Goal: Information Seeking & Learning: Find specific fact

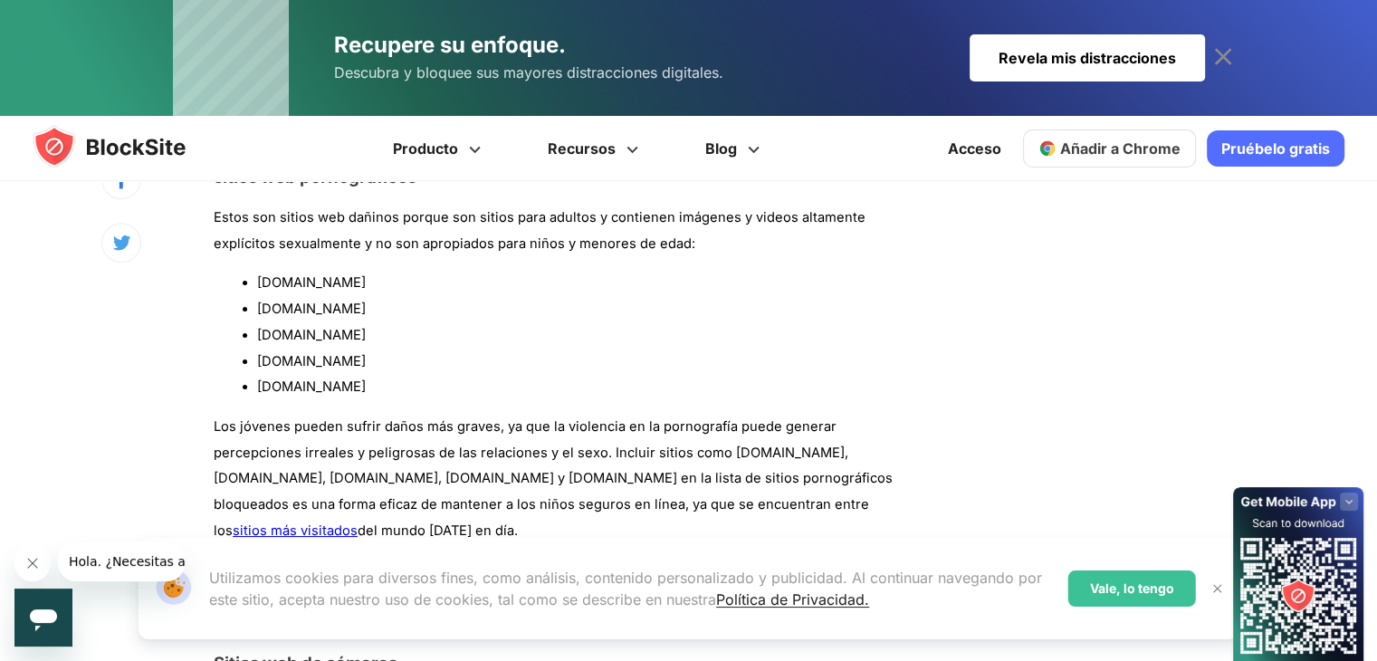
scroll to position [1615, 0]
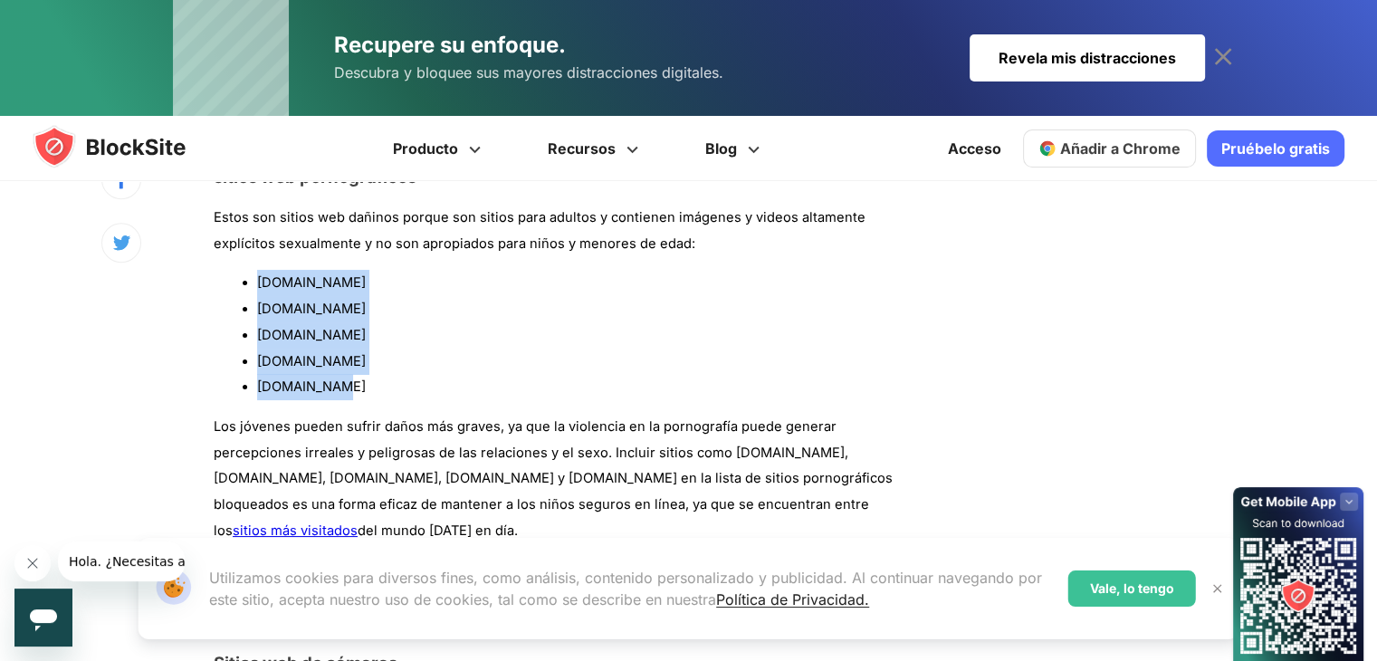
drag, startPoint x: 348, startPoint y: 364, endPoint x: 254, endPoint y: 263, distance: 137.7
click at [254, 270] on ul "[DOMAIN_NAME] [DOMAIN_NAME] [DOMAIN_NAME] [DOMAIN_NAME] [DOMAIN_NAME]" at bounding box center [562, 335] width 696 height 130
copy ul "[DOMAIN_NAME] [DOMAIN_NAME] [DOMAIN_NAME] [DOMAIN_NAME] [DOMAIN_NAME]"
click at [418, 349] on li "[DOMAIN_NAME]" at bounding box center [583, 362] width 653 height 26
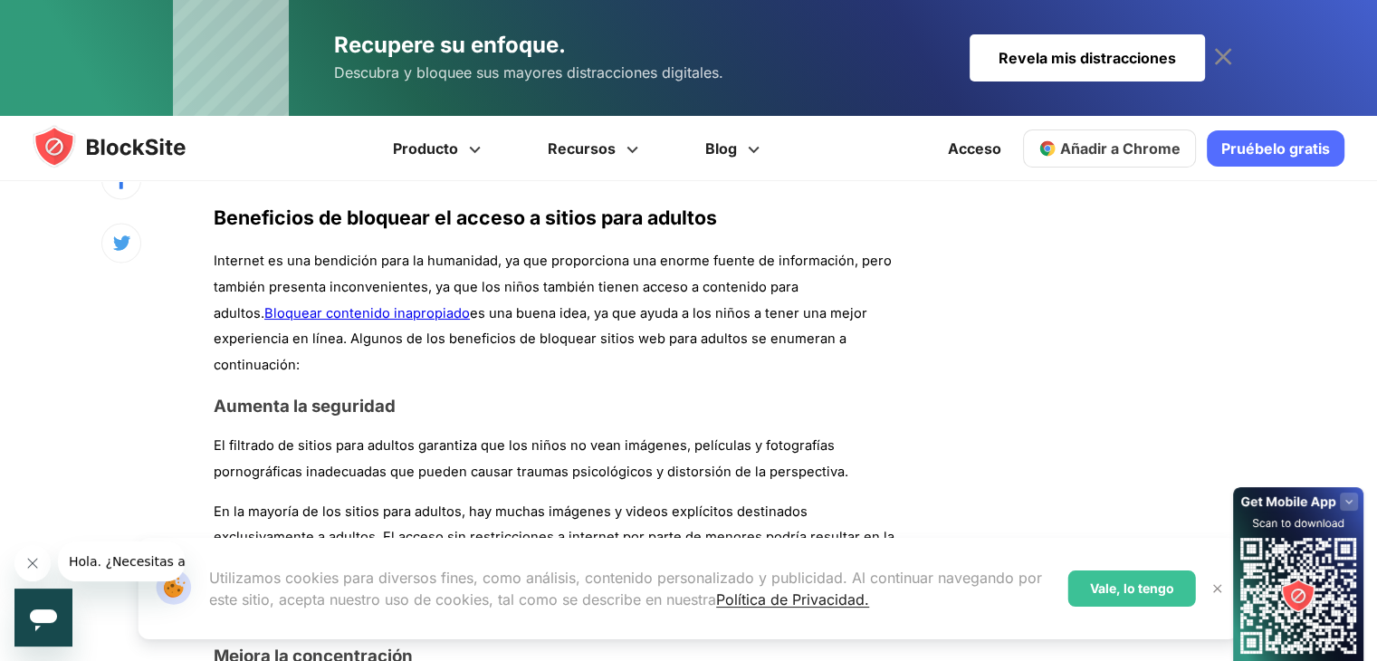
scroll to position [3391, 0]
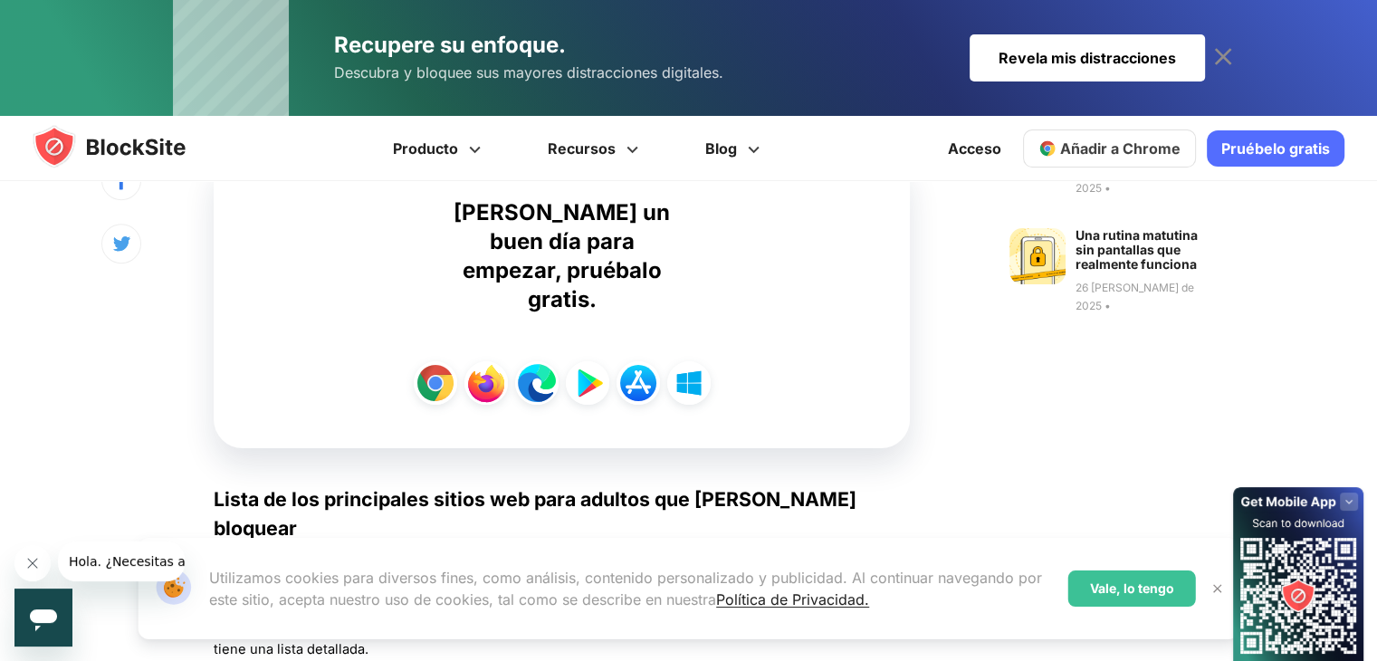
scroll to position [1509, 0]
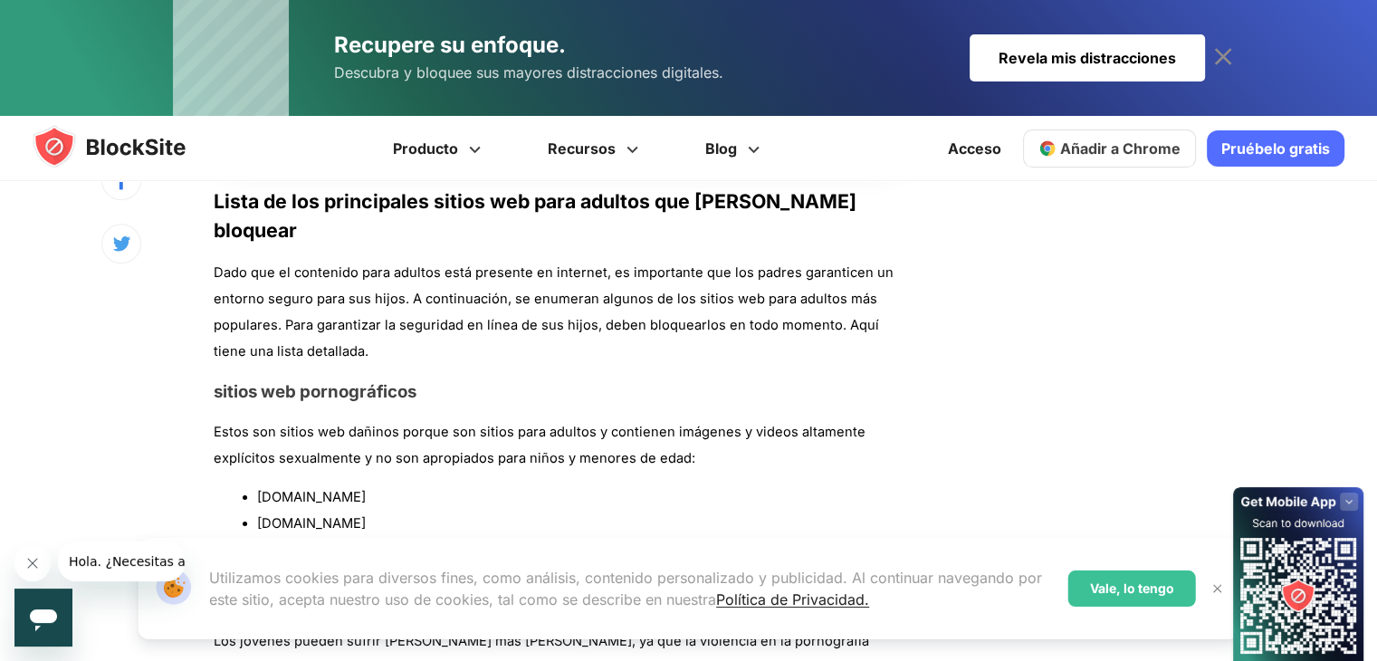
drag, startPoint x: 342, startPoint y: 467, endPoint x: 255, endPoint y: 366, distance: 133.6
click at [255, 484] on ul "[DOMAIN_NAME] [DOMAIN_NAME] [DOMAIN_NAME] [DOMAIN_NAME] [DOMAIN_NAME]" at bounding box center [562, 549] width 696 height 130
copy ul "[DOMAIN_NAME] [DOMAIN_NAME] [DOMAIN_NAME] [DOMAIN_NAME] [DOMAIN_NAME]"
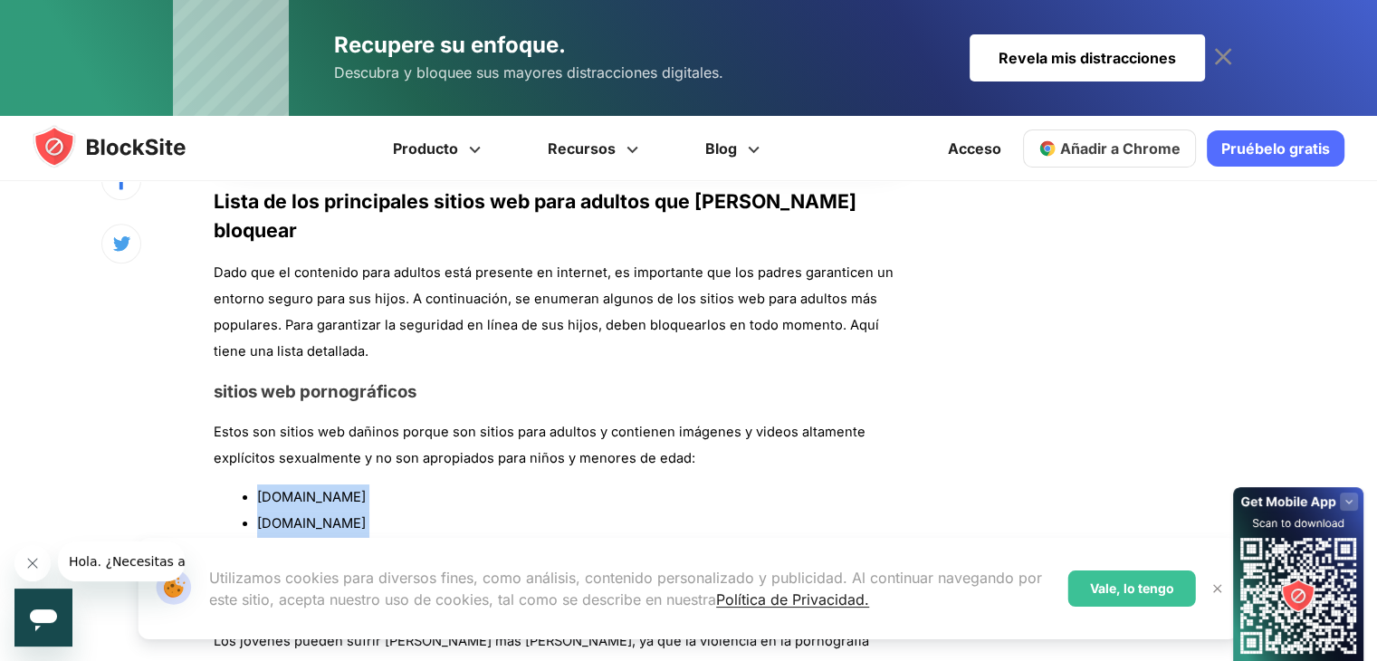
drag, startPoint x: 350, startPoint y: 465, endPoint x: 257, endPoint y: 363, distance: 138.4
click at [257, 484] on ul "[DOMAIN_NAME] [DOMAIN_NAME] [DOMAIN_NAME] [DOMAIN_NAME] [DOMAIN_NAME]" at bounding box center [562, 549] width 696 height 130
copy ul "[DOMAIN_NAME] [DOMAIN_NAME] [DOMAIN_NAME] [DOMAIN_NAME] [DOMAIN_NAME]"
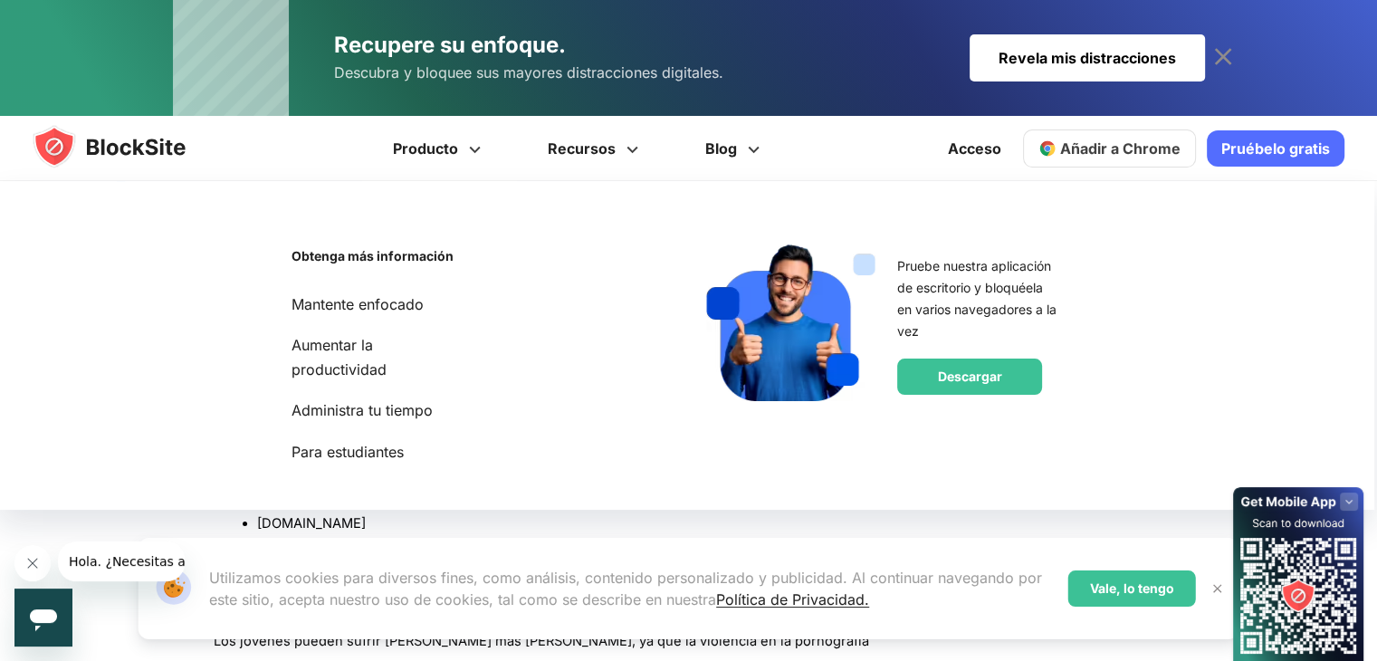
click at [139, 518] on div "Nuestro sitio web utiliza cookies Utilizamos cookies para diversos fines, como …" at bounding box center [688, 588] width 1145 height 145
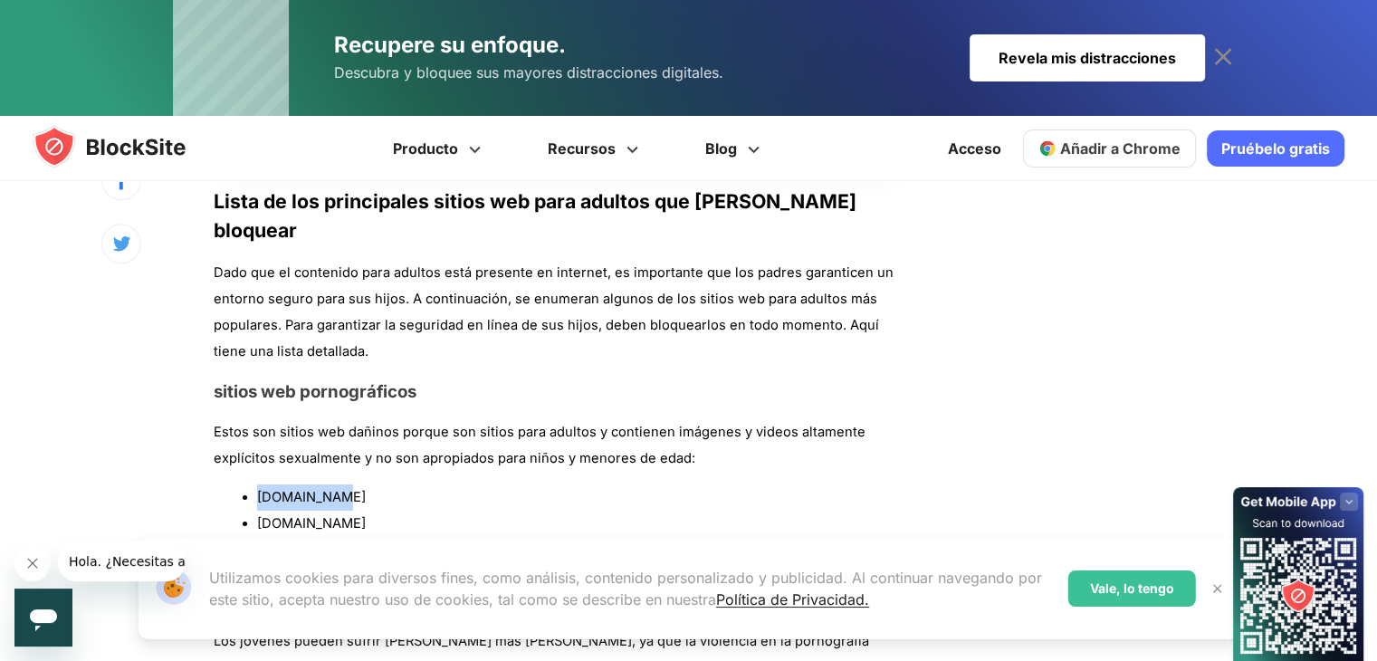
drag, startPoint x: 345, startPoint y: 368, endPoint x: 254, endPoint y: 362, distance: 90.7
click at [254, 484] on ul "[DOMAIN_NAME] [DOMAIN_NAME] [DOMAIN_NAME] [DOMAIN_NAME] [DOMAIN_NAME]" at bounding box center [562, 549] width 696 height 130
copy font "[DOMAIN_NAME]"
drag, startPoint x: 346, startPoint y: 444, endPoint x: 904, endPoint y: 471, distance: 558.4
click at [904, 589] on li "[DOMAIN_NAME]" at bounding box center [583, 602] width 653 height 26
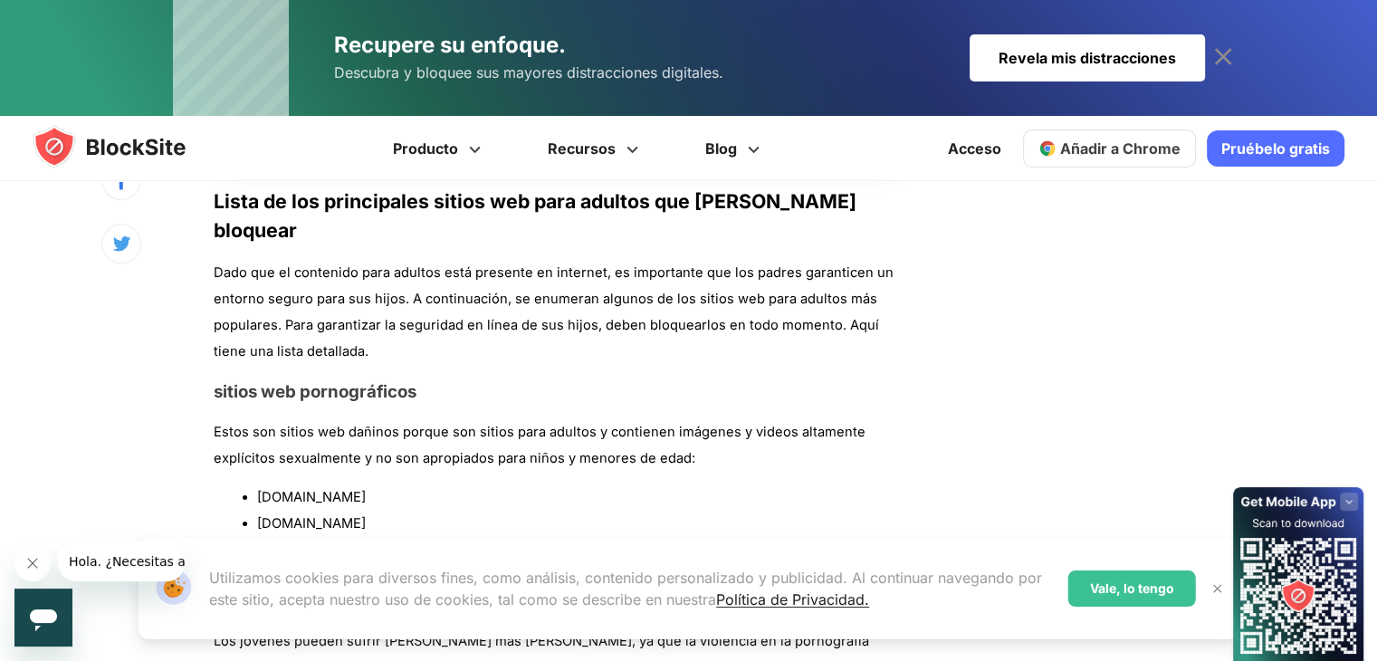
click at [256, 484] on ul "[DOMAIN_NAME] [DOMAIN_NAME] [DOMAIN_NAME] [DOMAIN_NAME] [DOMAIN_NAME]" at bounding box center [562, 549] width 696 height 130
drag, startPoint x: 344, startPoint y: 414, endPoint x: 251, endPoint y: 416, distance: 93.3
click at [251, 484] on ul "[DOMAIN_NAME] [DOMAIN_NAME] [DOMAIN_NAME] [DOMAIN_NAME] [DOMAIN_NAME]" at bounding box center [562, 549] width 696 height 130
copy font "[DOMAIN_NAME]"
drag, startPoint x: 345, startPoint y: 474, endPoint x: 252, endPoint y: 472, distance: 93.3
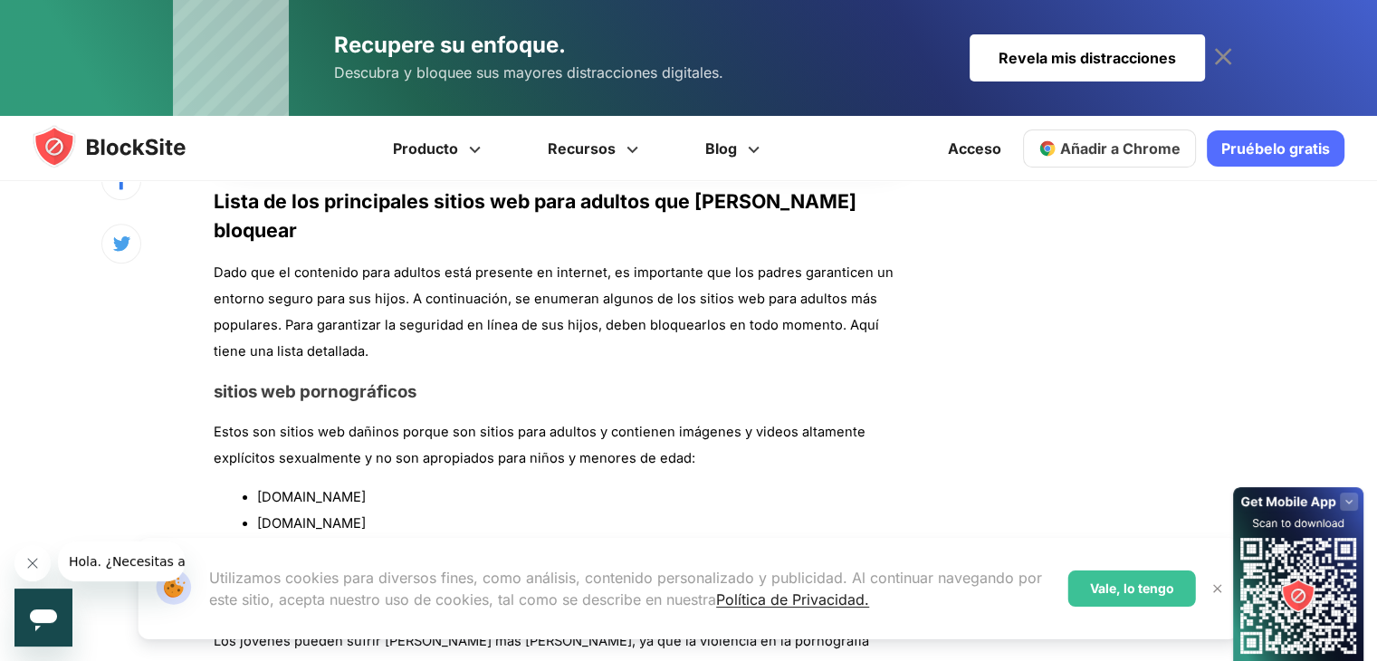
click at [252, 484] on ul "[DOMAIN_NAME] [DOMAIN_NAME] [DOMAIN_NAME] [DOMAIN_NAME] [DOMAIN_NAME]" at bounding box center [562, 549] width 696 height 130
copy font "[DOMAIN_NAME]"
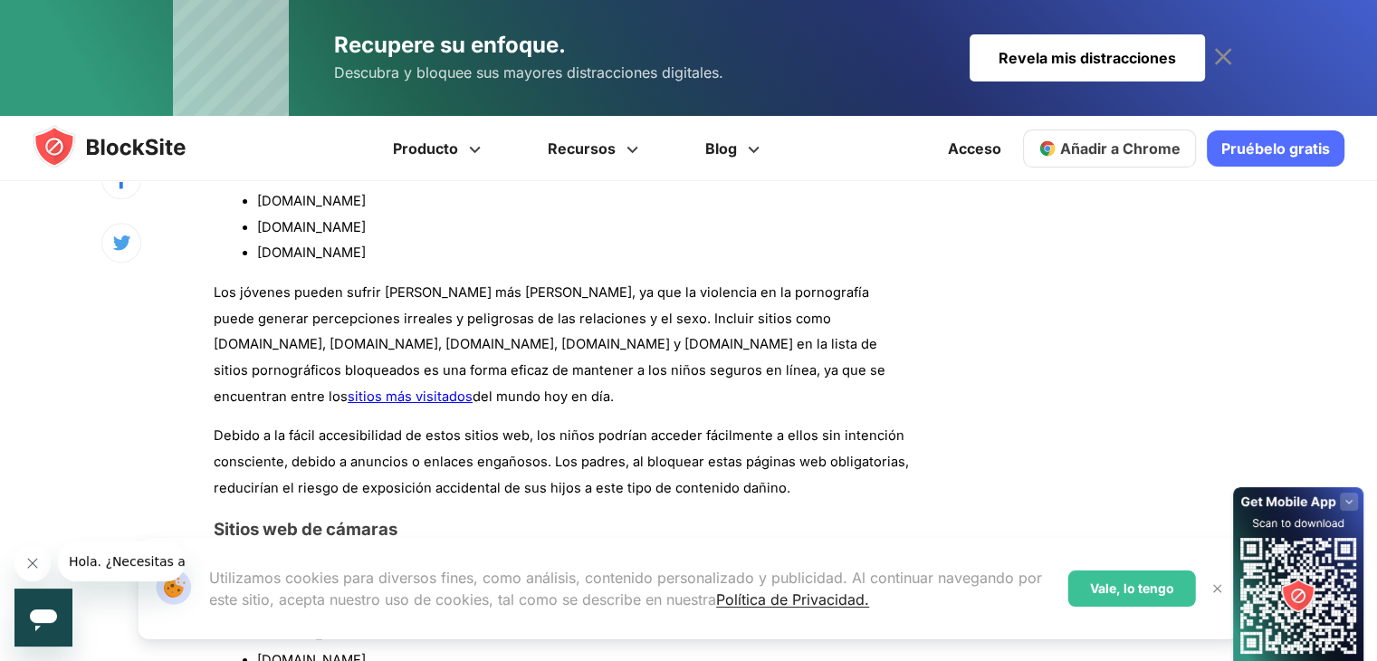
scroll to position [2003, 0]
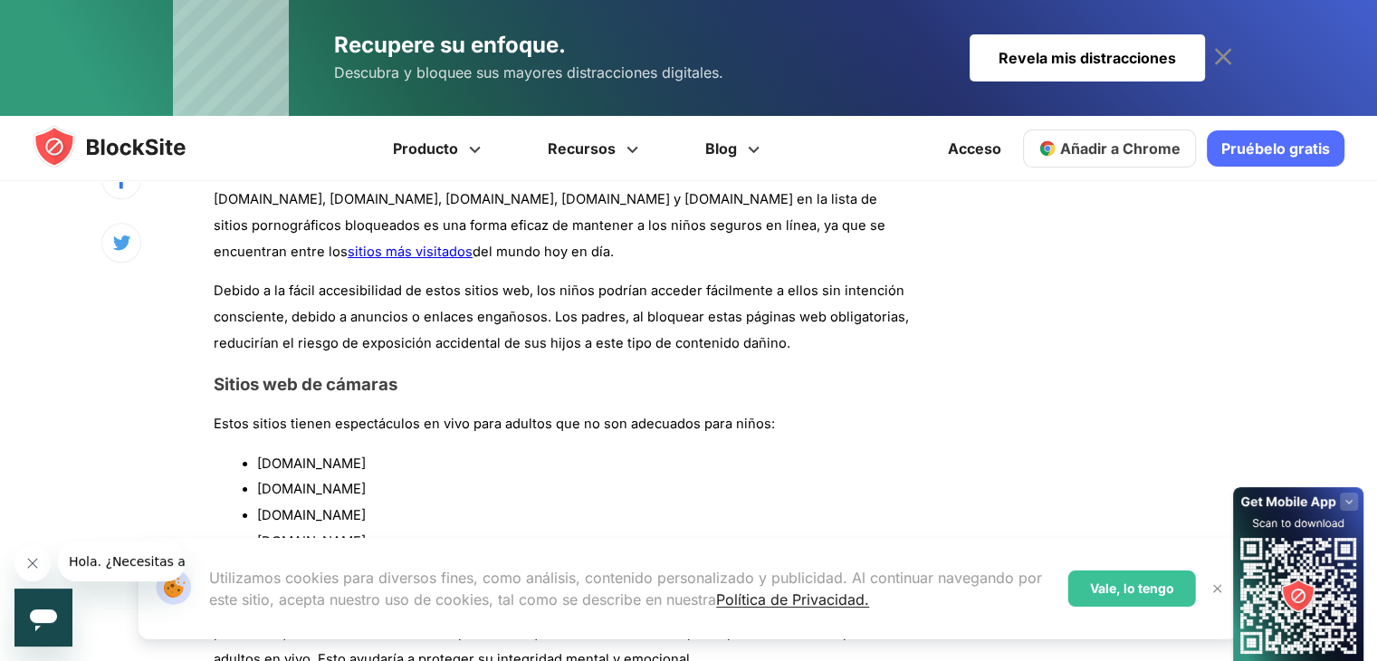
drag, startPoint x: 353, startPoint y: 329, endPoint x: 253, endPoint y: 326, distance: 100.5
click at [253, 451] on ul "[DOMAIN_NAME] [DOMAIN_NAME] [DOMAIN_NAME] [DOMAIN_NAME]" at bounding box center [562, 503] width 696 height 104
copy font "[DOMAIN_NAME]"
drag, startPoint x: 364, startPoint y: 359, endPoint x: 252, endPoint y: 349, distance: 112.7
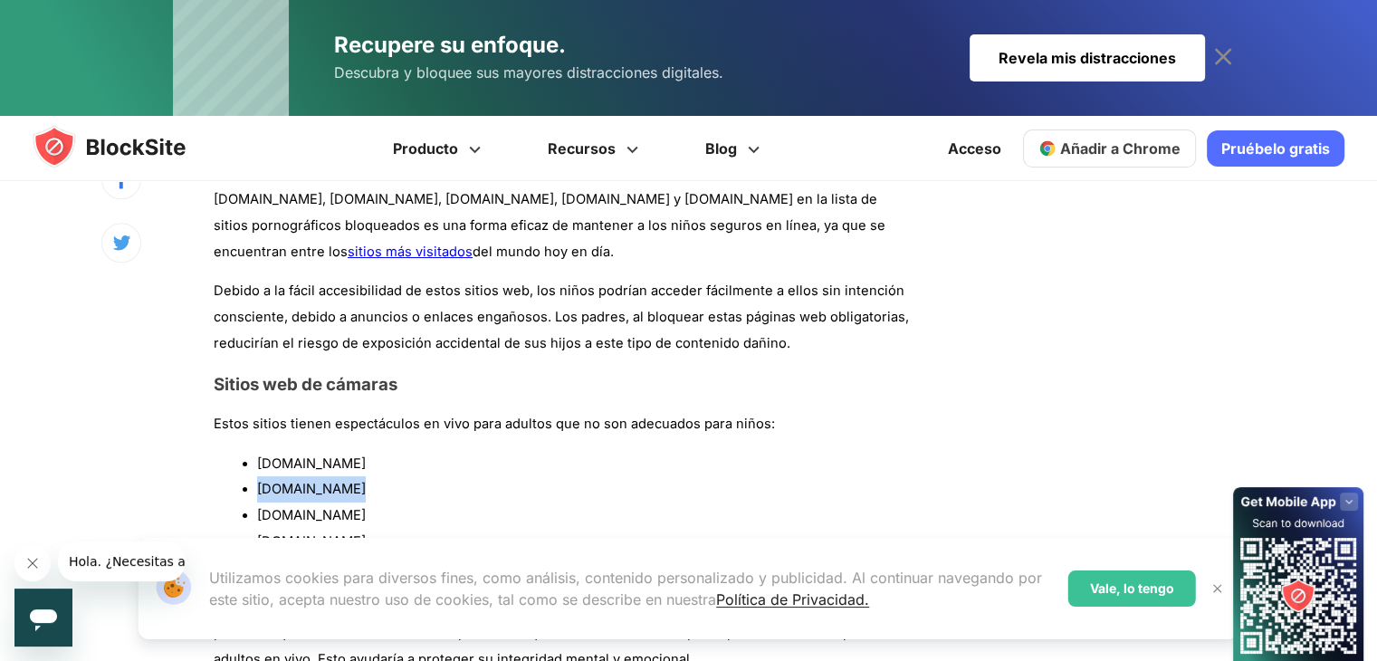
click at [252, 451] on ul "[DOMAIN_NAME] [DOMAIN_NAME] [DOMAIN_NAME] [DOMAIN_NAME]" at bounding box center [562, 503] width 696 height 104
copy font "[DOMAIN_NAME]"
drag, startPoint x: 376, startPoint y: 385, endPoint x: 254, endPoint y: 389, distance: 122.3
click at [254, 451] on ul "[DOMAIN_NAME] [DOMAIN_NAME] [DOMAIN_NAME] [DOMAIN_NAME]" at bounding box center [562, 503] width 696 height 104
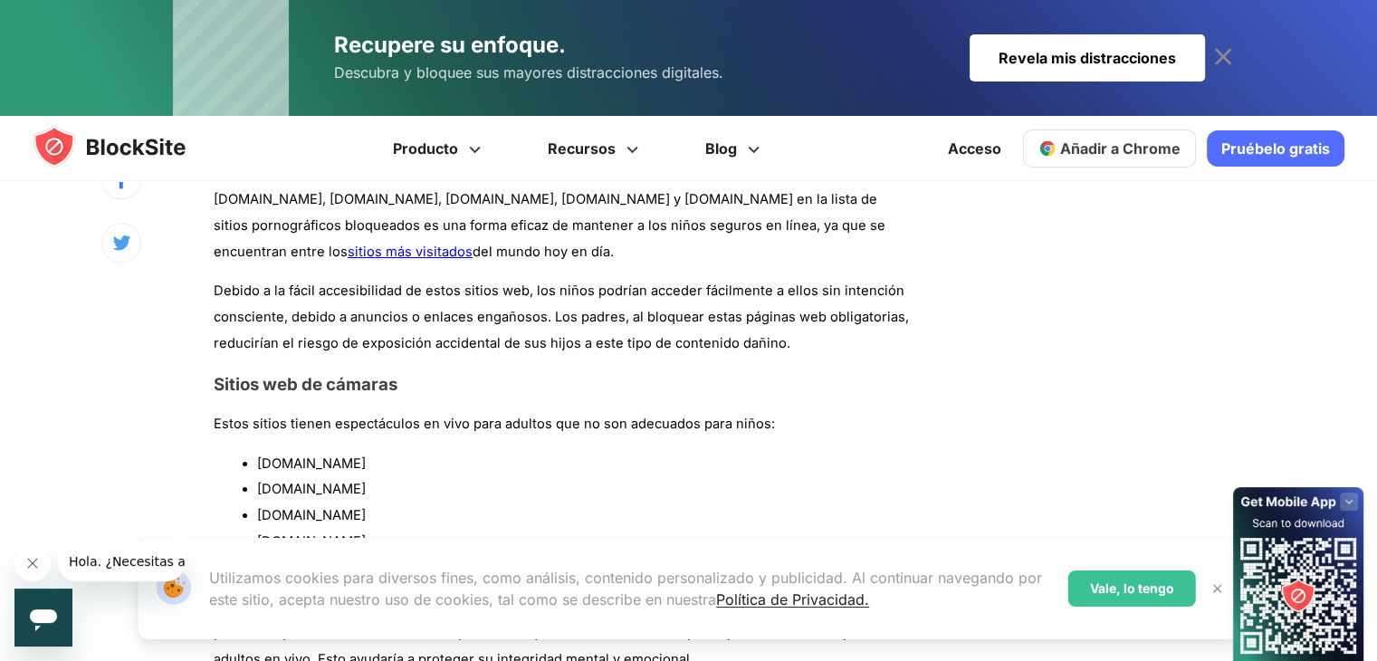
copy font "[DOMAIN_NAME]"
drag, startPoint x: 371, startPoint y: 407, endPoint x: 243, endPoint y: 405, distance: 128.6
click at [257, 529] on li "[DOMAIN_NAME]" at bounding box center [583, 542] width 653 height 26
copy font "[DOMAIN_NAME]"
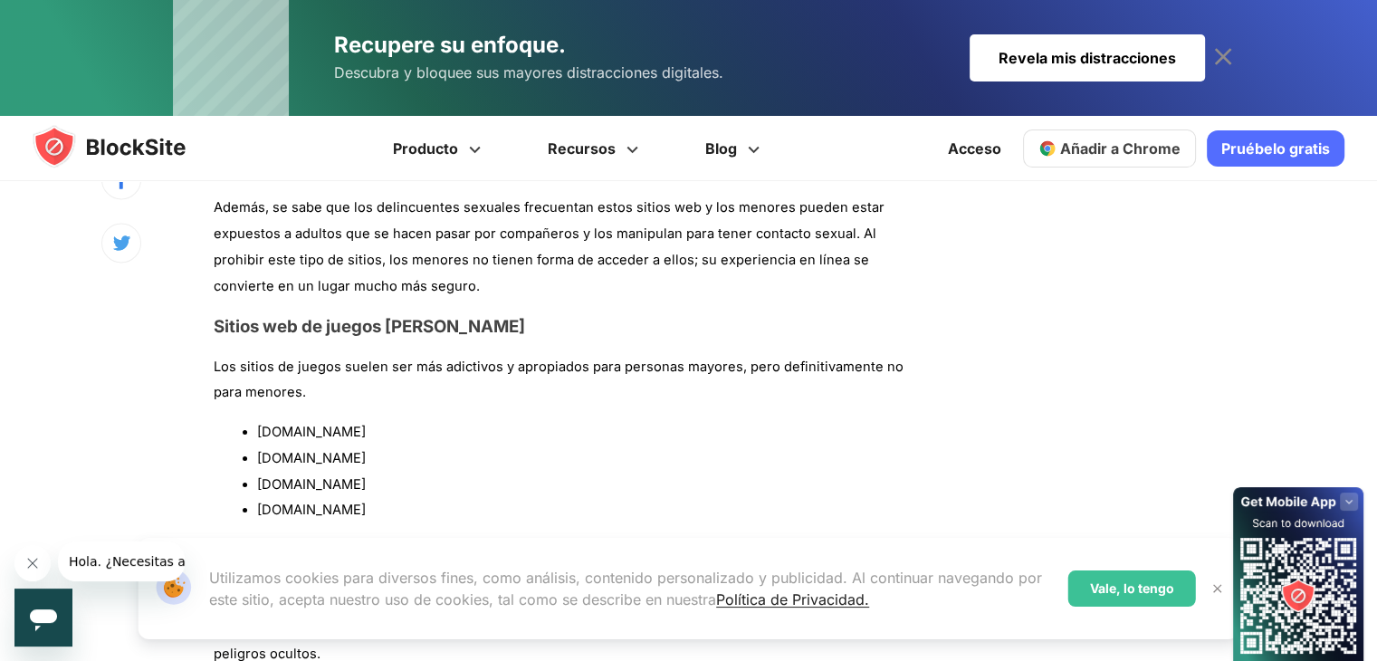
scroll to position [3125, 0]
